Goal: Task Accomplishment & Management: Complete application form

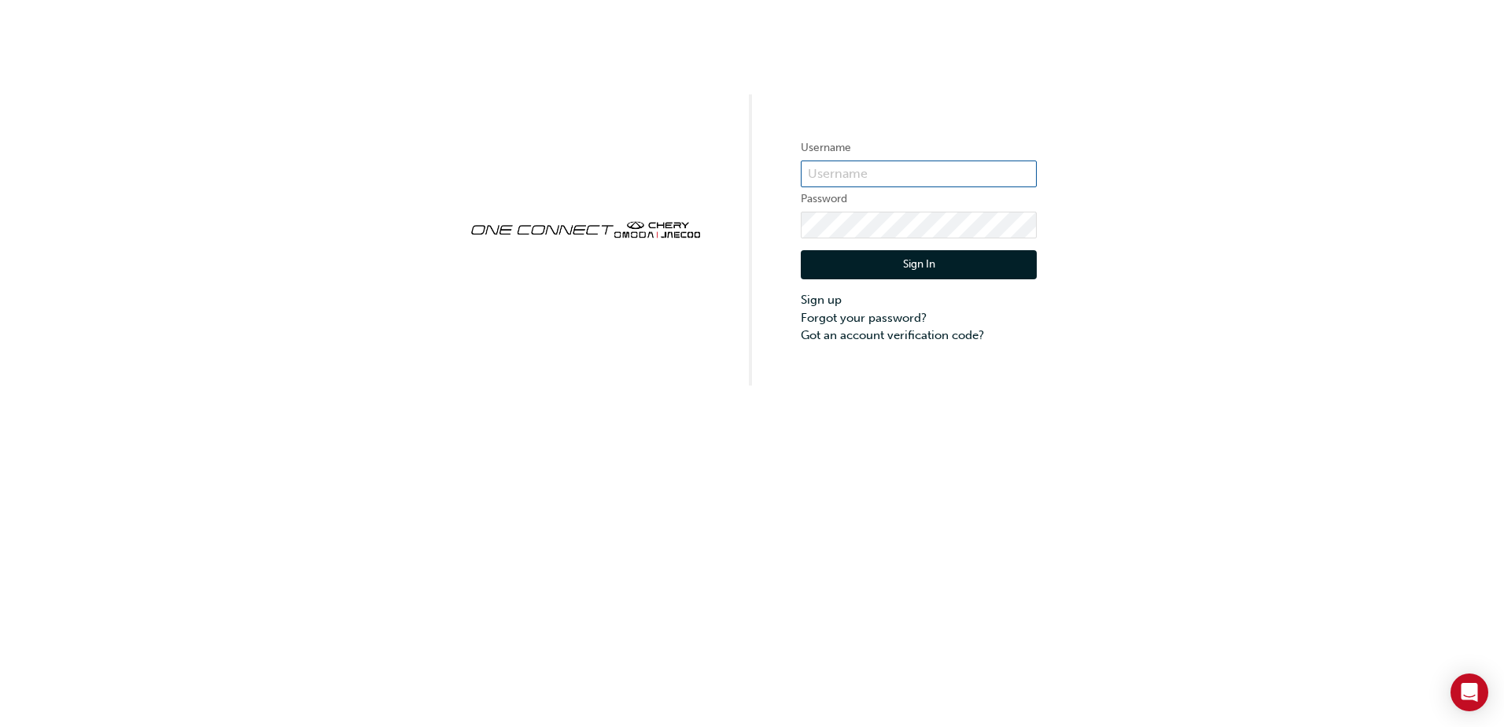
click at [867, 176] on input "text" at bounding box center [919, 173] width 236 height 27
type input "[EMAIL_ADDRESS][DOMAIN_NAME]"
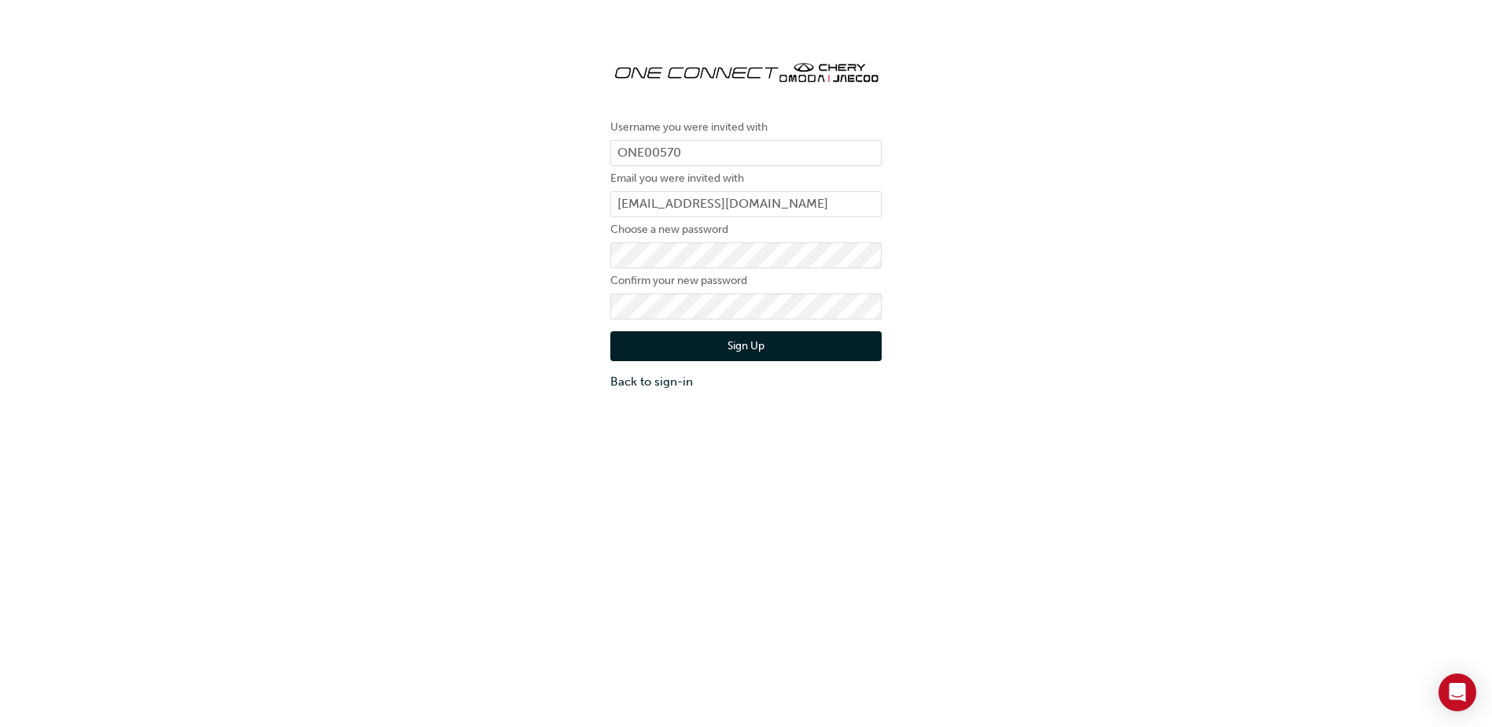
click at [831, 349] on button "Sign Up" at bounding box center [745, 346] width 271 height 30
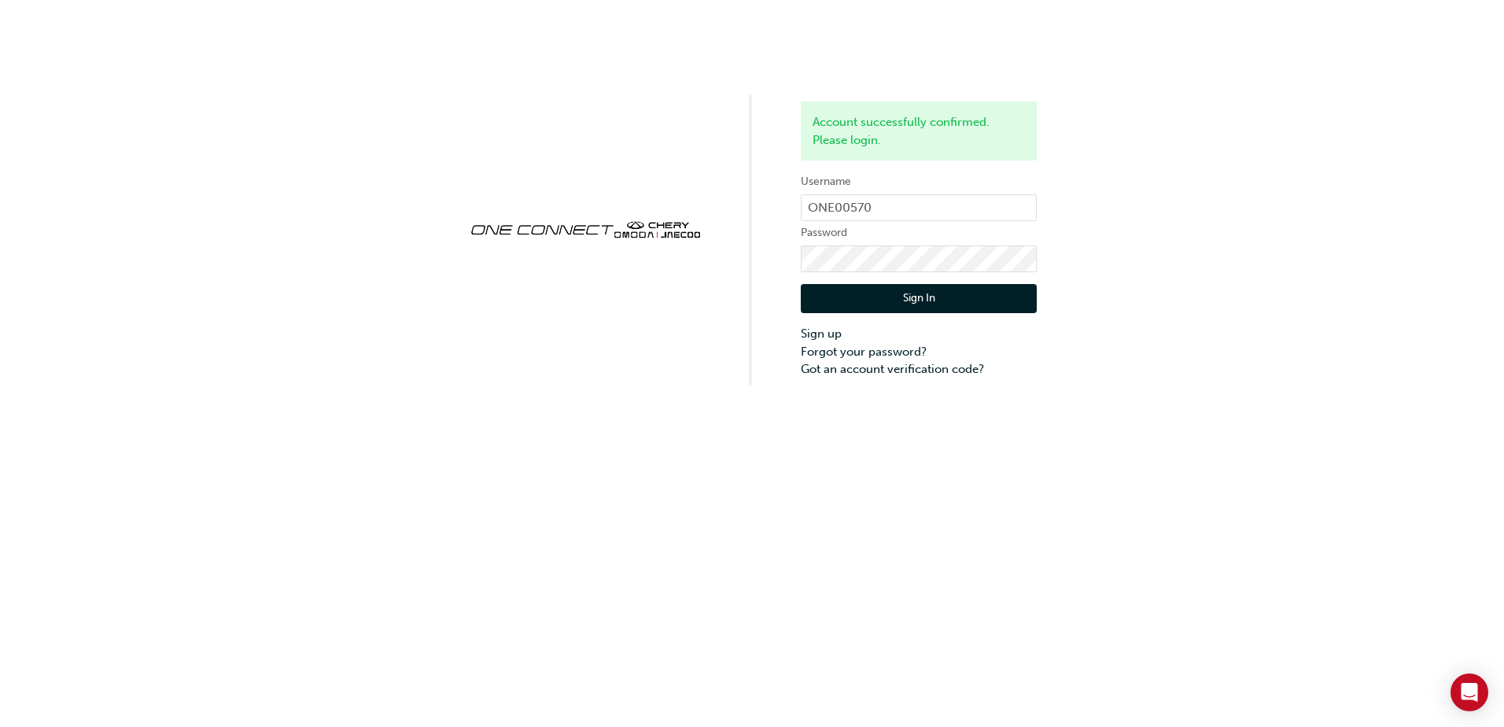
click at [935, 297] on button "Sign In" at bounding box center [919, 299] width 236 height 30
